Goal: Information Seeking & Learning: Learn about a topic

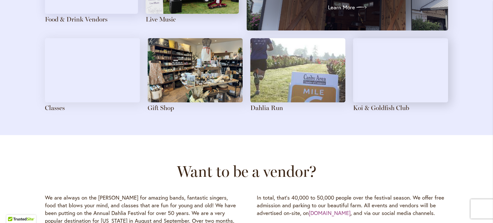
scroll to position [783, 0]
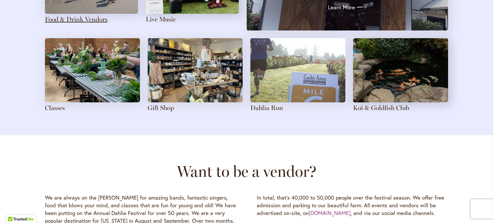
click at [76, 19] on link "Food & Drink Vendors" at bounding box center [76, 19] width 63 height 8
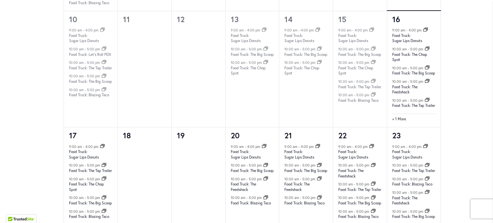
scroll to position [600, 0]
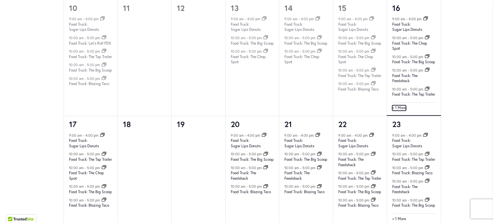
click at [401, 111] on link "+ 1 More" at bounding box center [399, 108] width 14 height 6
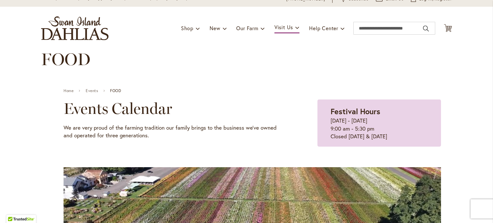
scroll to position [0, 0]
